Goal: Task Accomplishment & Management: Manage account settings

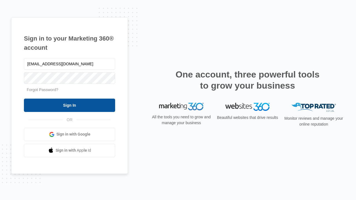
click at [70, 105] on input "Sign In" at bounding box center [69, 105] width 91 height 13
